Goal: Information Seeking & Learning: Check status

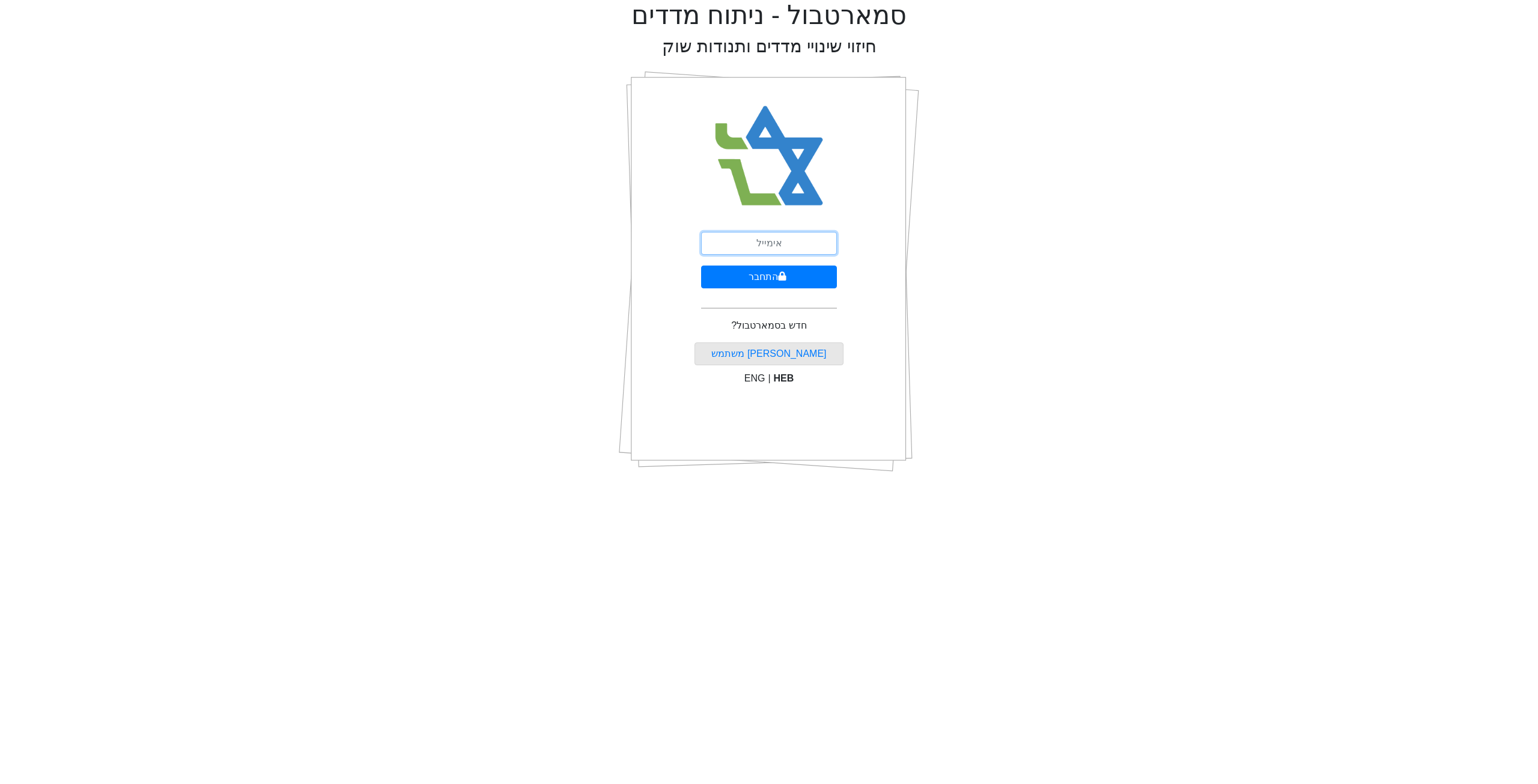
drag, startPoint x: 790, startPoint y: 242, endPoint x: 783, endPoint y: 253, distance: 13.0
click at [790, 242] on input "email" at bounding box center [769, 244] width 136 height 23
type input "[EMAIL_ADDRESS][DOMAIN_NAME]"
click at [739, 278] on button "התחבר" at bounding box center [769, 277] width 136 height 23
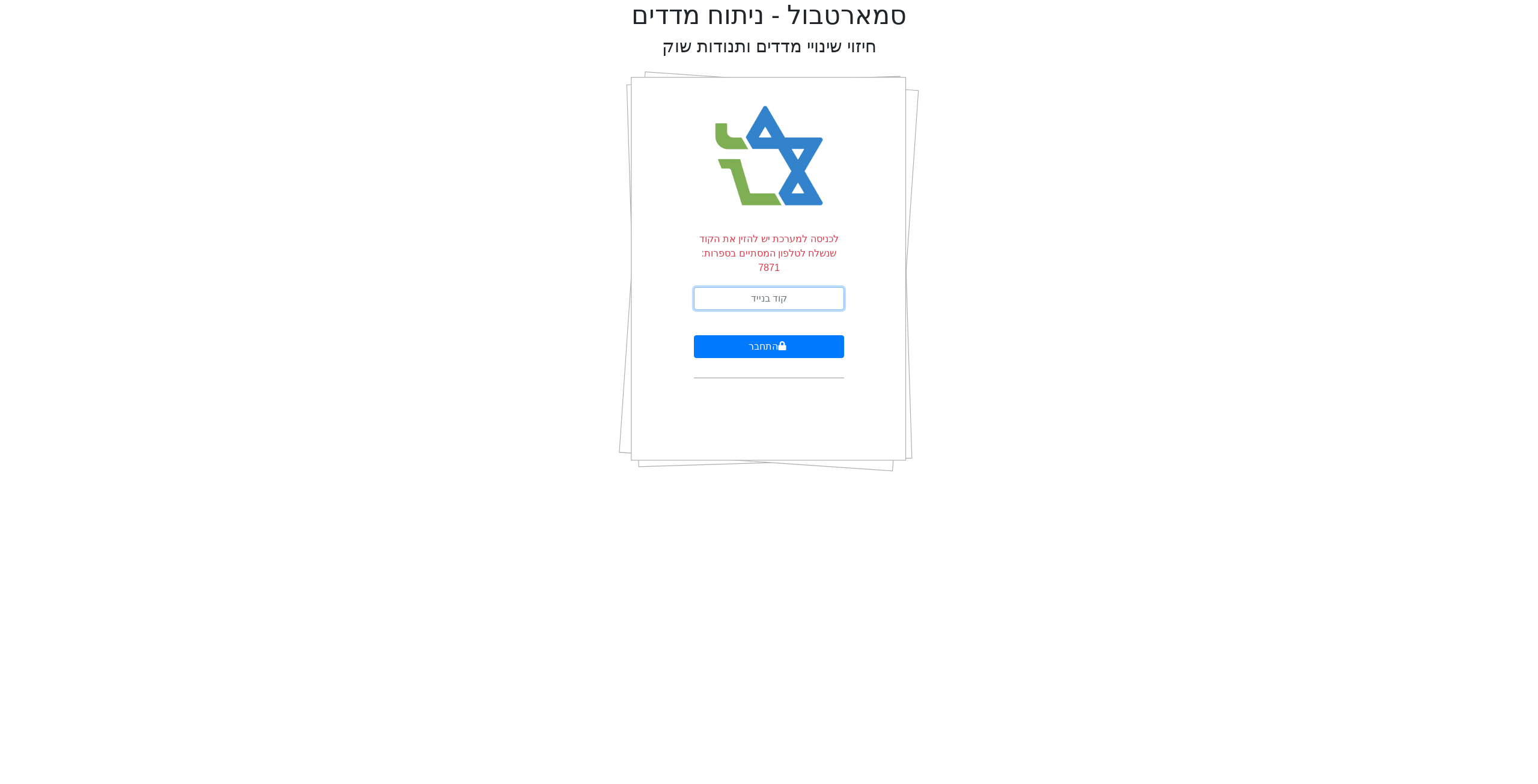
click at [739, 287] on input "text" at bounding box center [769, 299] width 150 height 23
type input "374773"
click at [694, 335] on button "התחבר" at bounding box center [769, 347] width 150 height 23
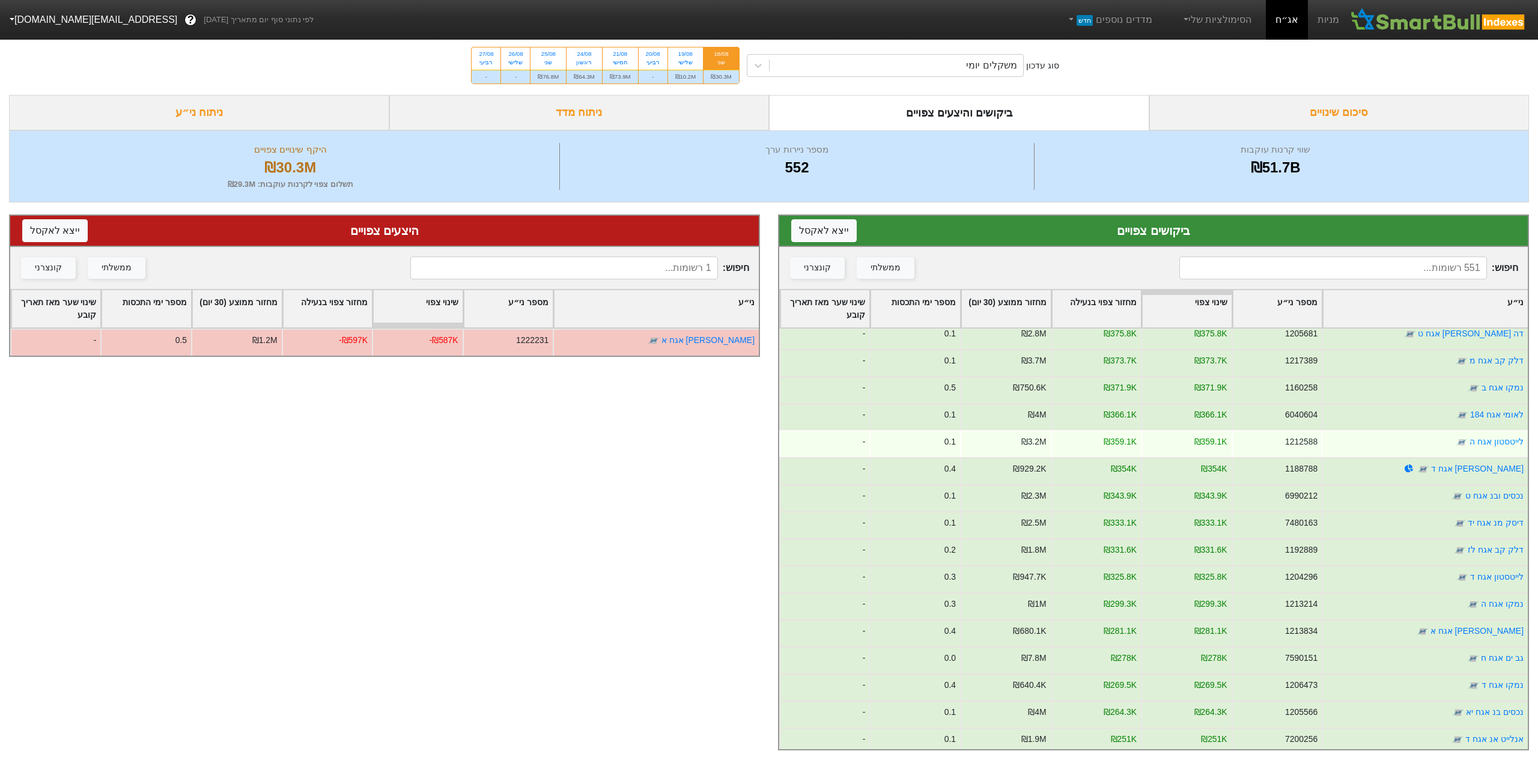
scroll to position [180, 0]
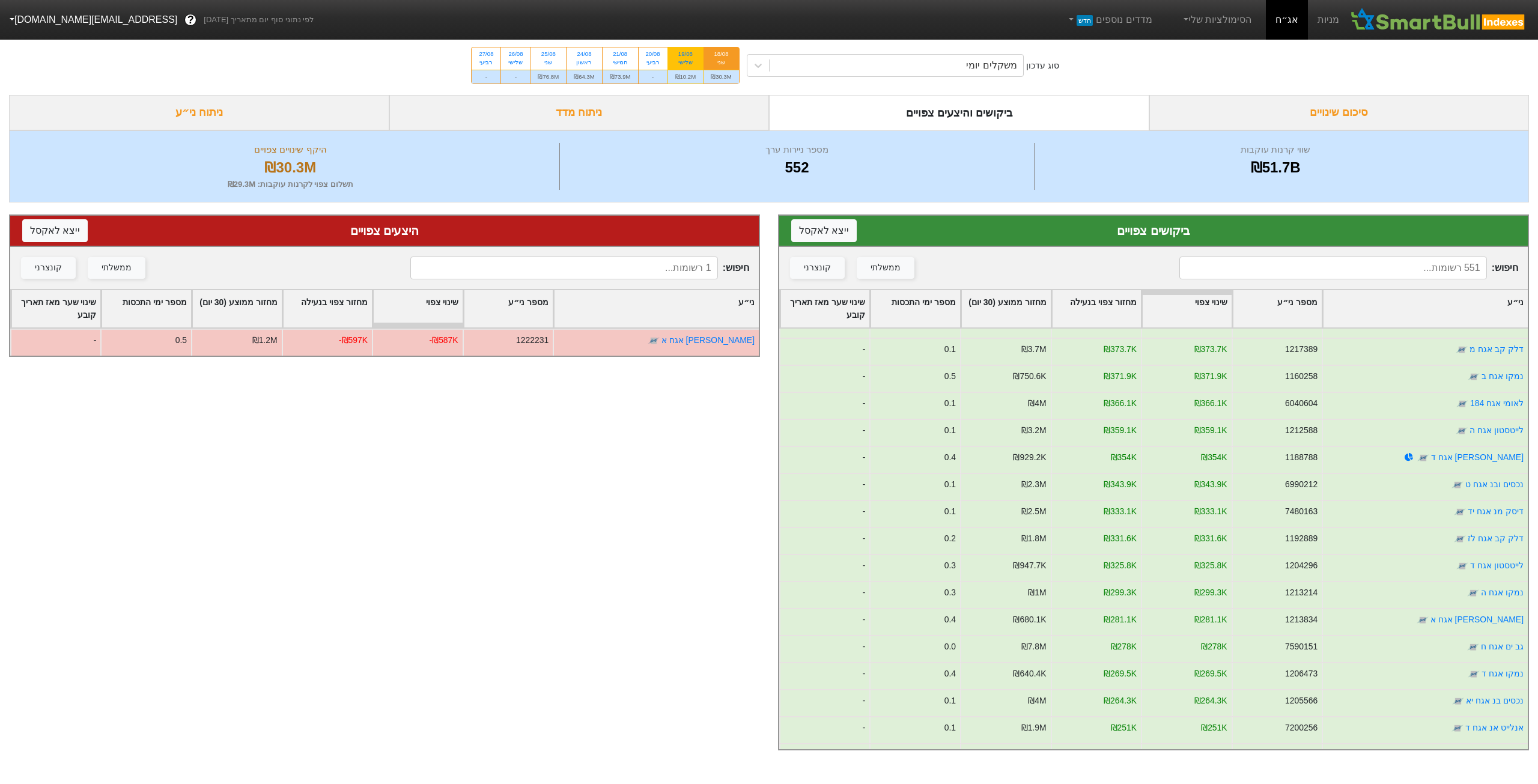
click at [672, 61] on div "19/08 שלישי" at bounding box center [686, 58] width 35 height 22
click at [678, 55] on input "19/08 שלישי ₪10.2M" at bounding box center [682, 52] width 8 height 8
radio input "true"
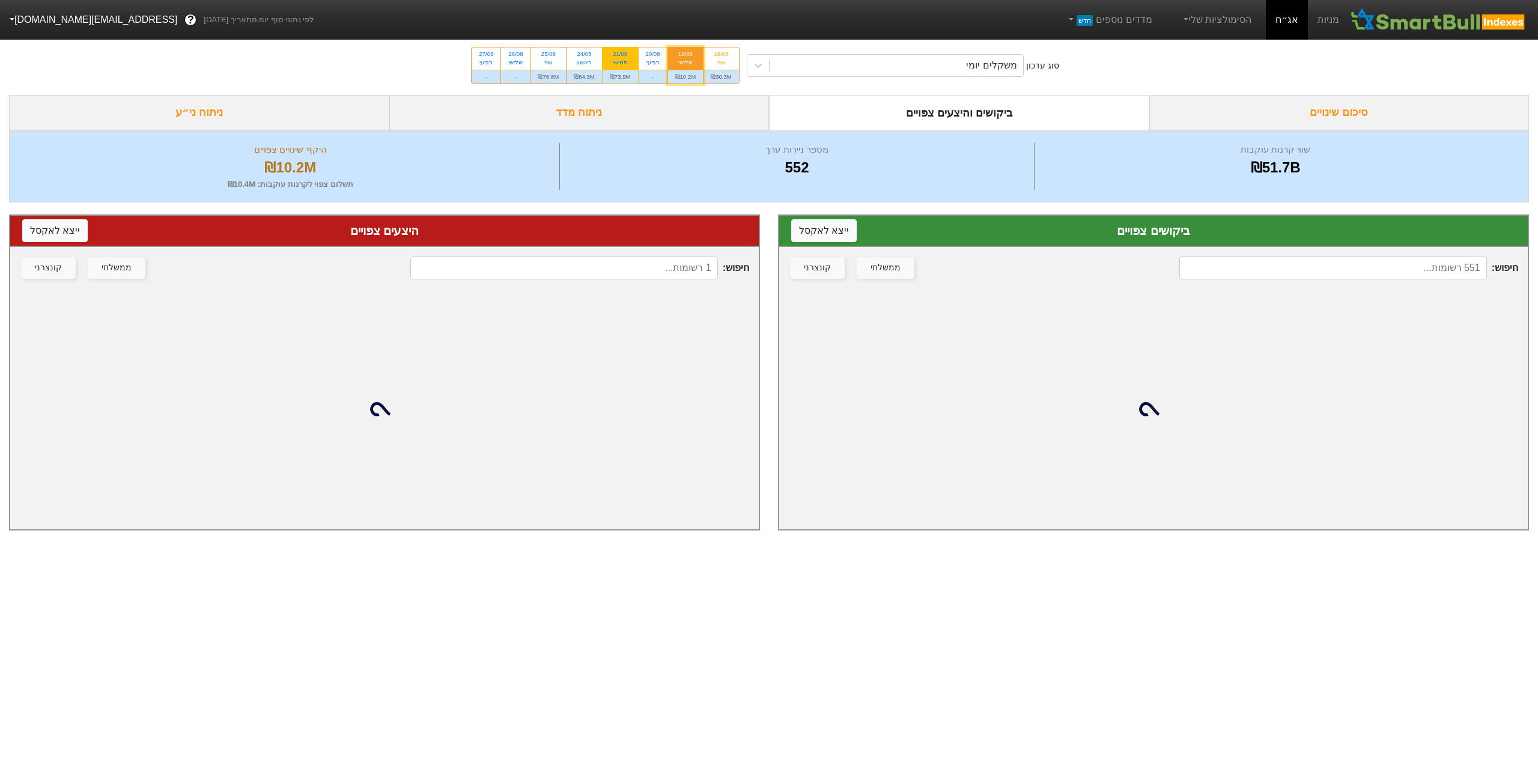
click at [612, 78] on div "₪73.9M" at bounding box center [621, 77] width 35 height 14
click at [612, 55] on input "21/08 חמישי ₪73.9M" at bounding box center [617, 52] width 8 height 8
radio input "true"
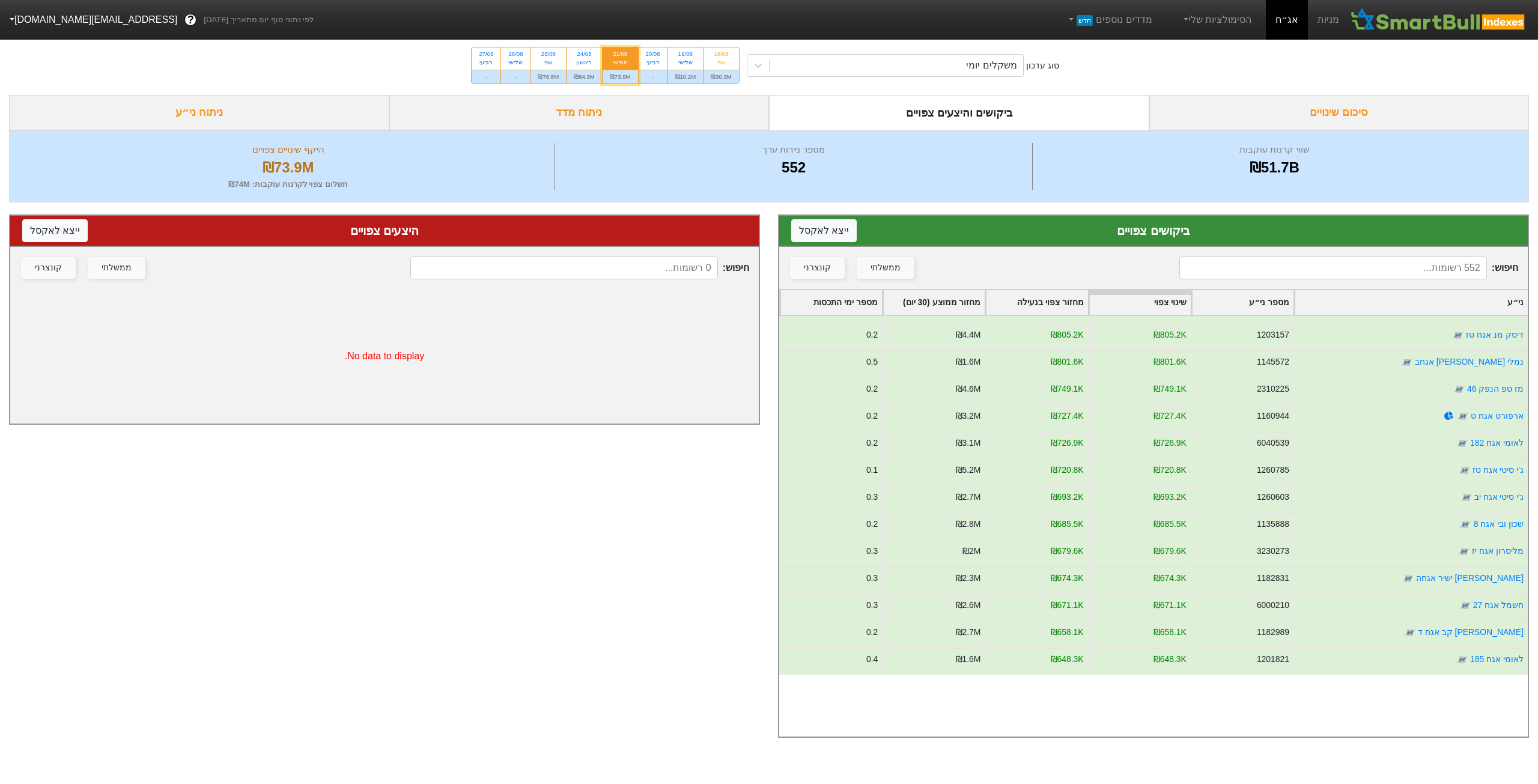
scroll to position [300, 0]
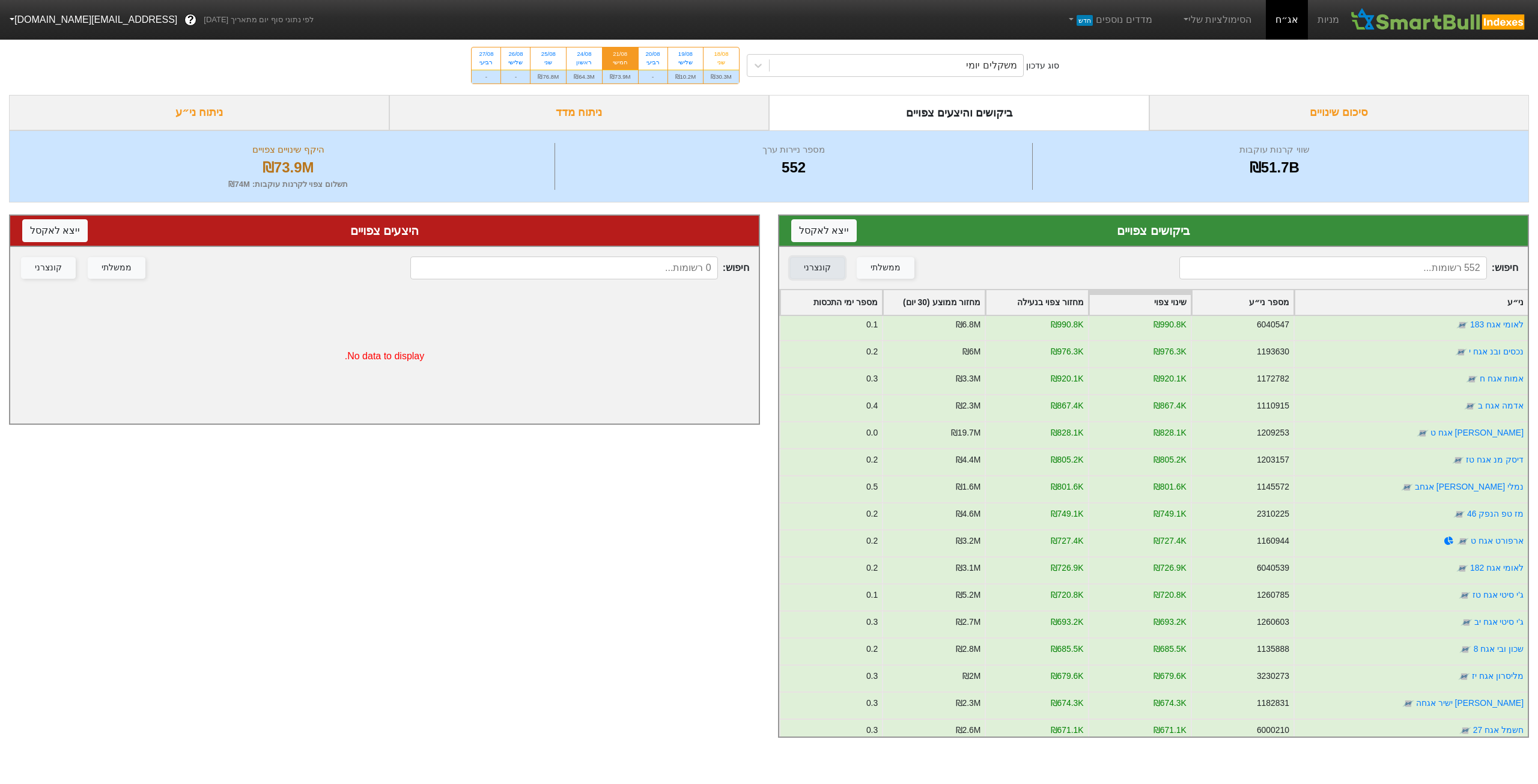
click at [823, 272] on div "קונצרני" at bounding box center [818, 267] width 27 height 13
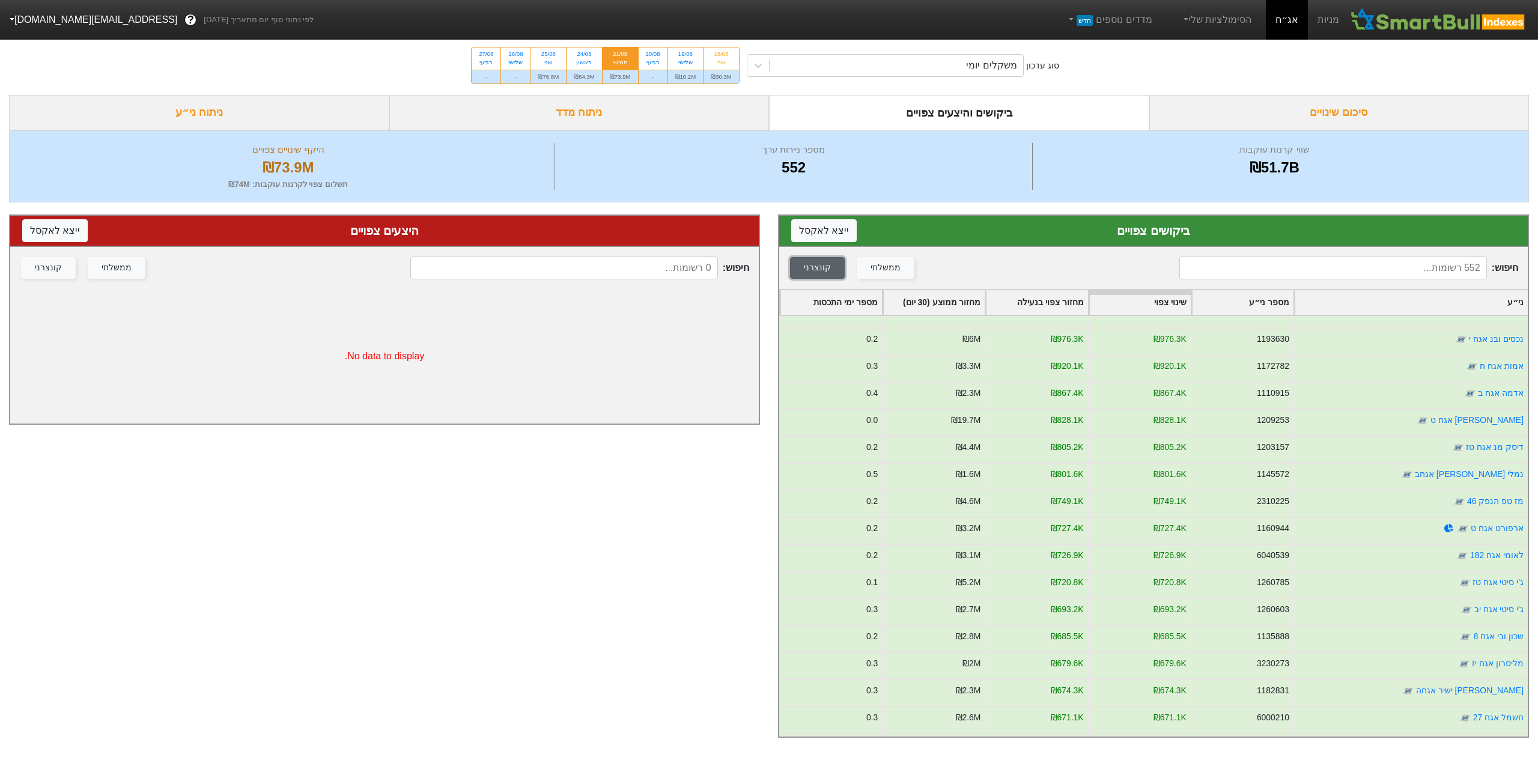
scroll to position [420, 0]
click at [584, 57] on div "24/08" at bounding box center [584, 54] width 21 height 8
click at [584, 55] on input "24/08 ראשון ₪64.3M" at bounding box center [581, 52] width 8 height 8
radio input "true"
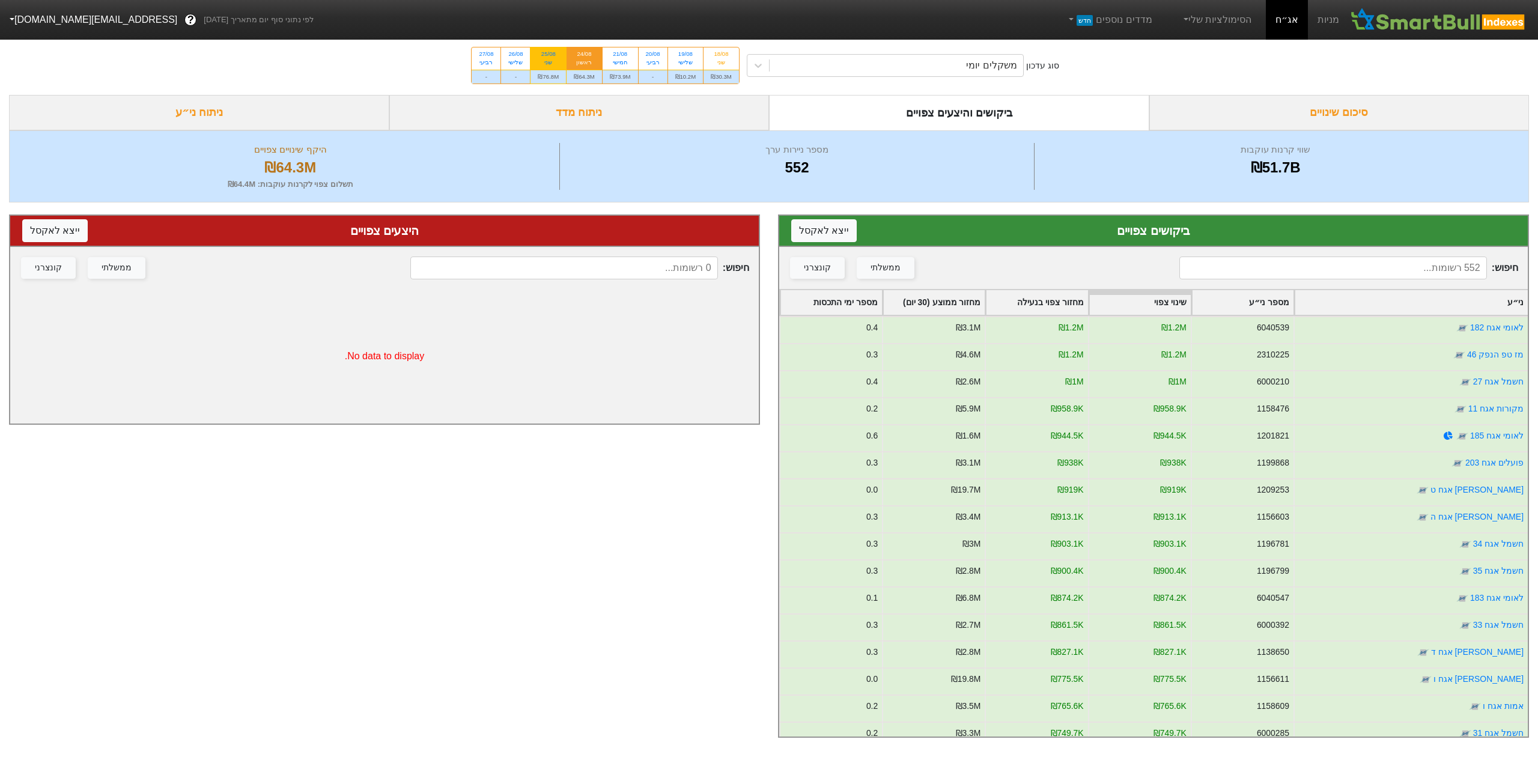
click at [551, 60] on div "שני" at bounding box center [548, 62] width 21 height 8
click at [549, 55] on input "25/08 שני ₪76.8M" at bounding box center [545, 52] width 8 height 8
radio input "true"
click at [732, 58] on div "שני" at bounding box center [721, 62] width 21 height 8
click at [722, 55] on input "18/08 שני ₪30.3M" at bounding box center [718, 52] width 8 height 8
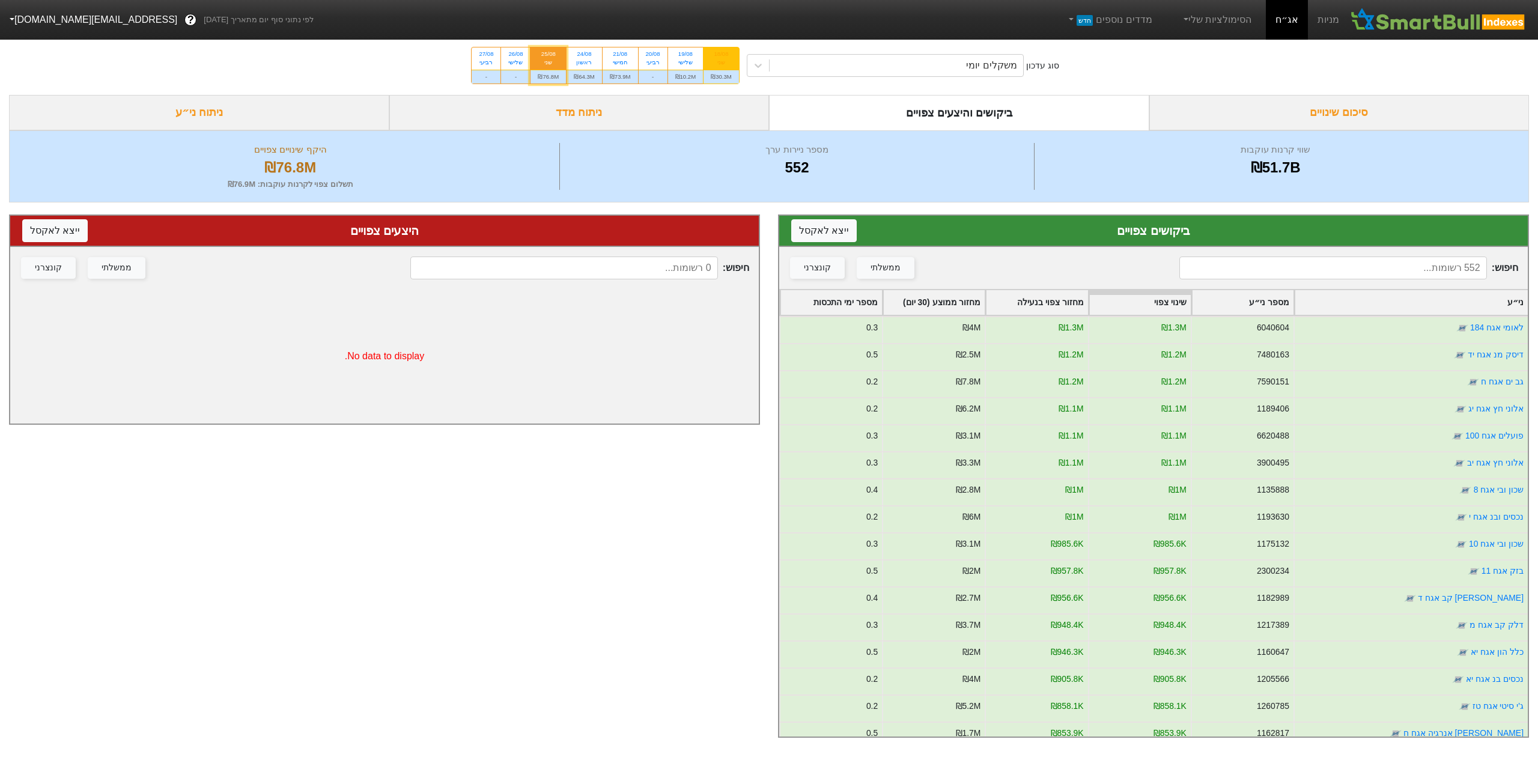
radio input "true"
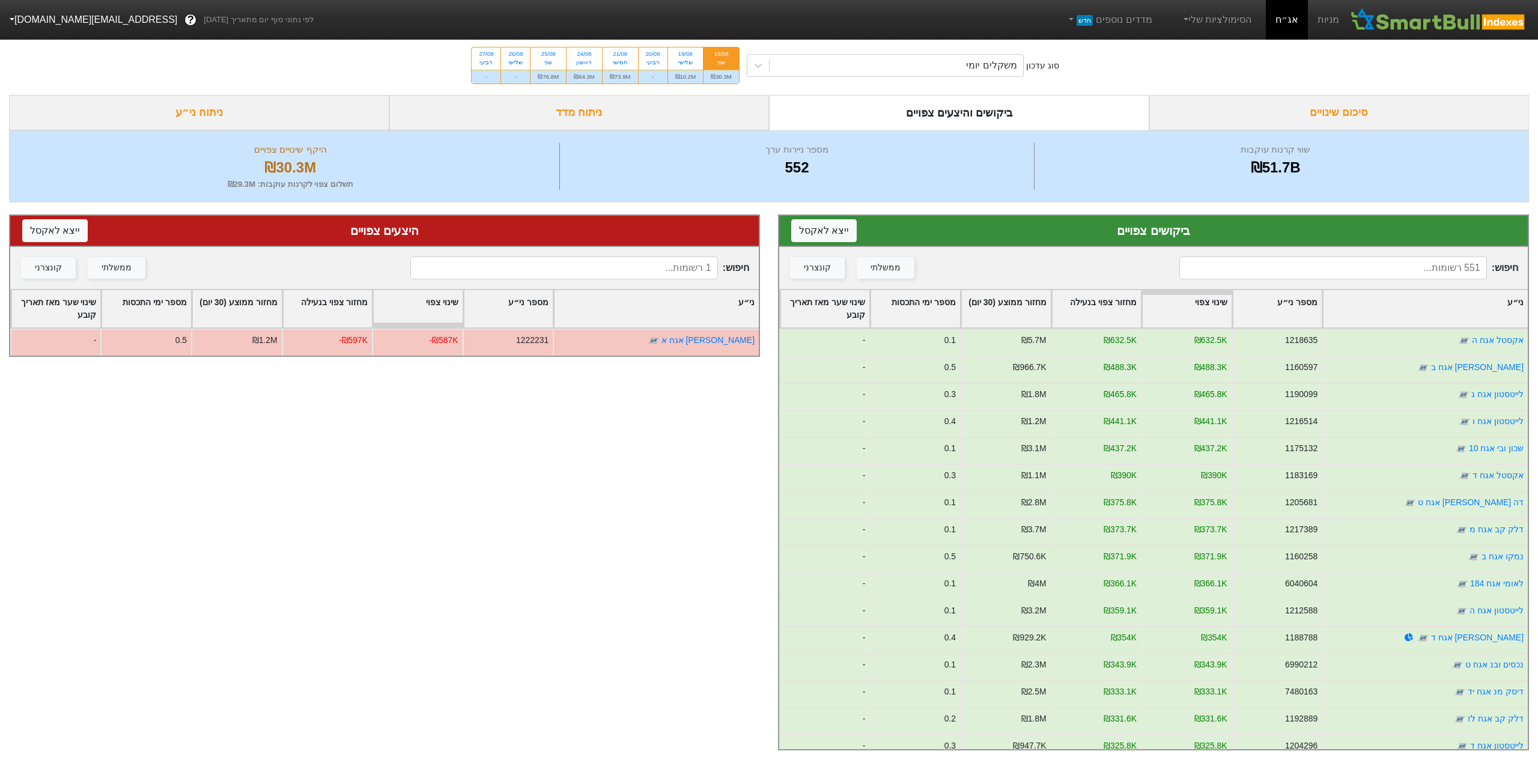
click at [1338, 269] on input at bounding box center [1333, 268] width 308 height 23
